Goal: Check status: Check status

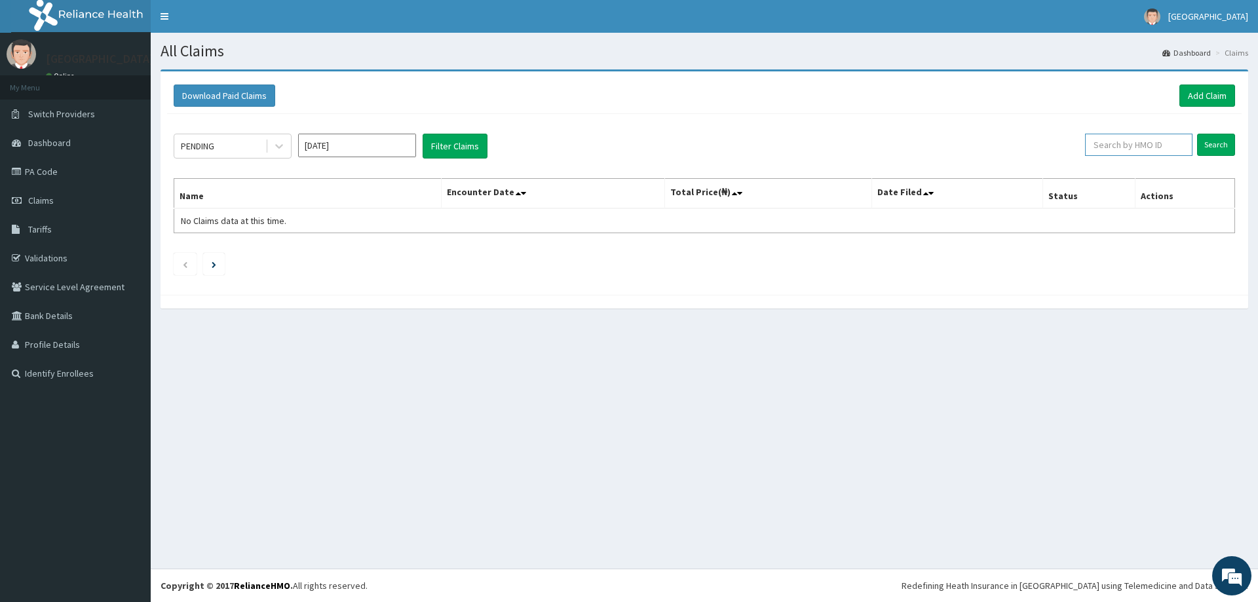
paste input "FCM/10190/A"
type input "FCM/10190/A"
click at [1216, 145] on input "Search" at bounding box center [1216, 145] width 38 height 22
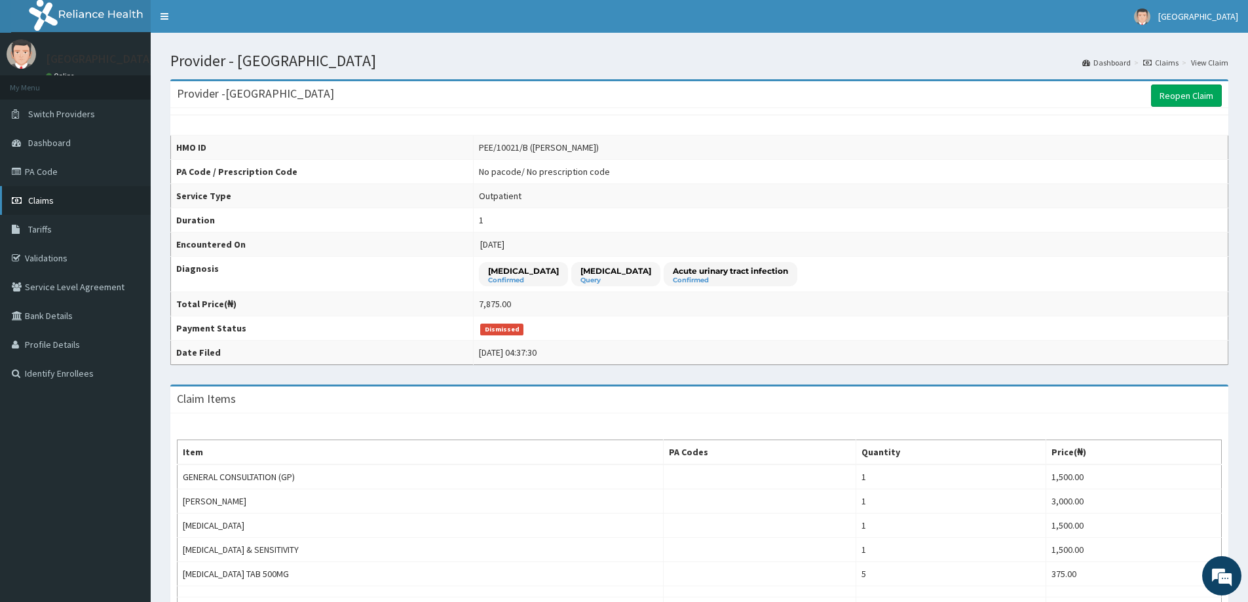
click at [37, 203] on span "Claims" at bounding box center [41, 201] width 26 height 12
